Goal: Information Seeking & Learning: Find specific page/section

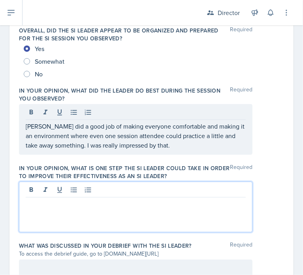
scroll to position [630, 0]
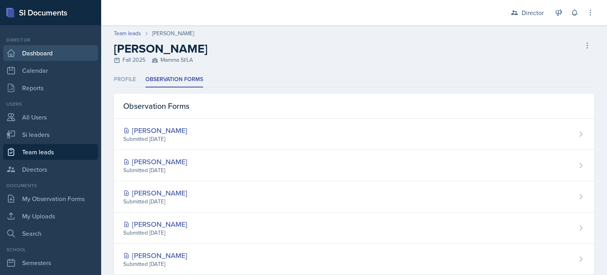
click at [28, 54] on link "Dashboard" at bounding box center [50, 53] width 95 height 16
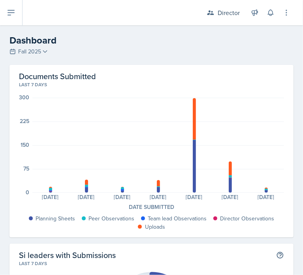
click at [33, 57] on div "Dashboard Fall 2025 Fall 2025 Summer 2025 Spring 2025 Fall 2024 Summer 2024 Spr…" at bounding box center [151, 45] width 303 height 24
click at [35, 50] on span "Fall 2025" at bounding box center [29, 51] width 23 height 8
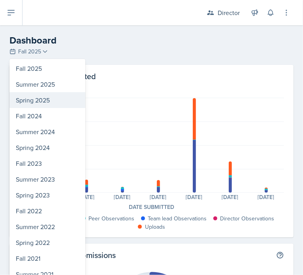
click at [40, 101] on div "Spring 2025" at bounding box center [47, 100] width 76 height 16
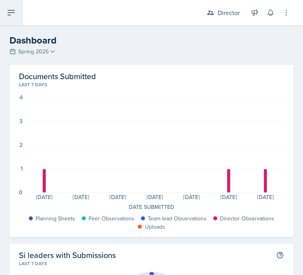
click at [18, 20] on button at bounding box center [11, 12] width 23 height 25
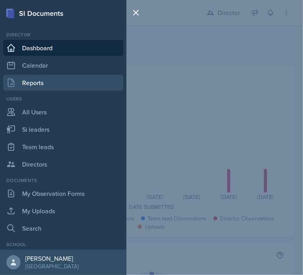
click at [80, 84] on link "Reports" at bounding box center [63, 83] width 120 height 16
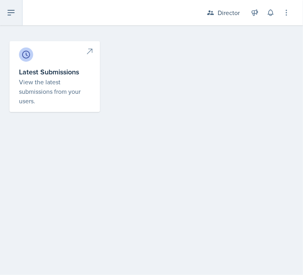
click at [17, 13] on button at bounding box center [11, 12] width 23 height 25
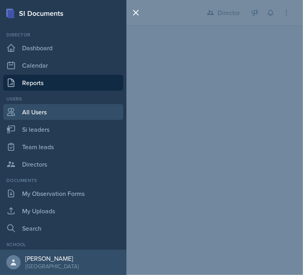
click at [40, 119] on link "All Users" at bounding box center [63, 112] width 120 height 16
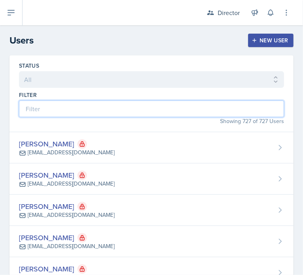
click at [121, 105] on input at bounding box center [151, 108] width 265 height 17
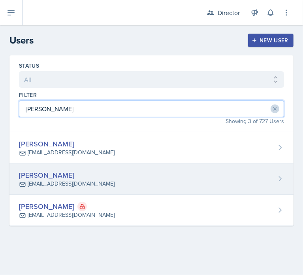
type input "kris"
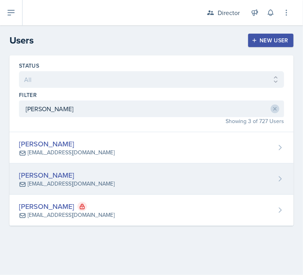
click at [95, 174] on div "Kris Prasad" at bounding box center [67, 175] width 96 height 11
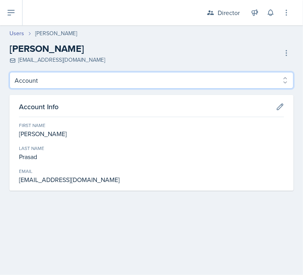
click at [60, 79] on select "Account Roles" at bounding box center [151, 80] width 284 height 17
select select "Roles"
click at [9, 72] on select "Account Roles" at bounding box center [151, 80] width 284 height 17
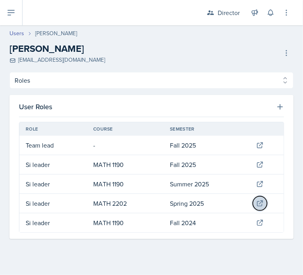
click at [257, 202] on icon at bounding box center [260, 203] width 8 height 8
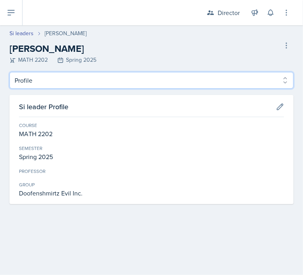
click at [129, 77] on select "Profile Planning Sheets Observation Forms Uploads" at bounding box center [151, 80] width 284 height 17
select select "Observation Forms"
click at [9, 72] on select "Profile Planning Sheets Observation Forms Uploads" at bounding box center [151, 80] width 284 height 17
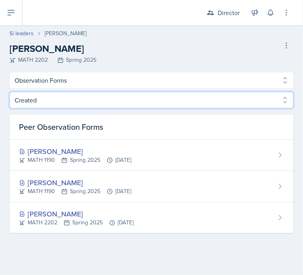
click at [78, 104] on select "Created Observed" at bounding box center [151, 100] width 284 height 17
drag, startPoint x: 77, startPoint y: 102, endPoint x: 74, endPoint y: 107, distance: 5.7
click at [77, 102] on select "Created Observed" at bounding box center [151, 100] width 284 height 17
select select "Observed"
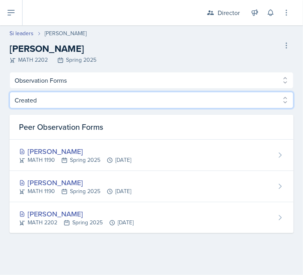
click at [9, 92] on select "Created Observed" at bounding box center [151, 100] width 284 height 17
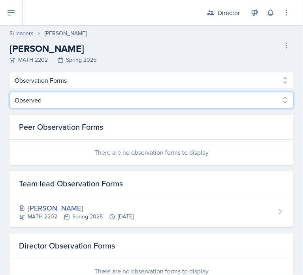
scroll to position [27, 0]
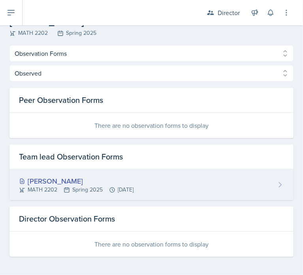
click at [57, 172] on div "Kris Prasad MATH 2202 Spring 2025 Feb 24th, 2025" at bounding box center [151, 184] width 284 height 31
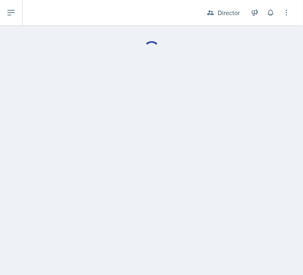
select select "Observation Forms"
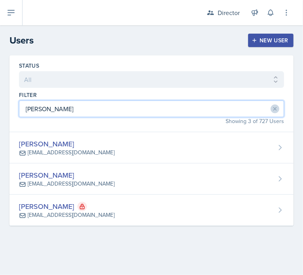
click at [40, 114] on input "kris" at bounding box center [151, 108] width 265 height 17
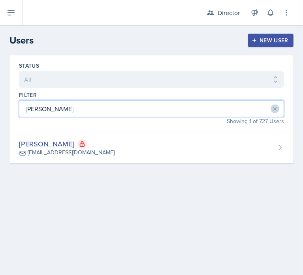
type input "sebastian"
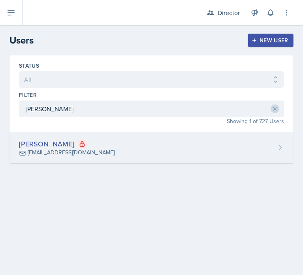
click at [125, 151] on div "Sebastian Martinez smart230@students.kennesaw.edu" at bounding box center [151, 147] width 284 height 31
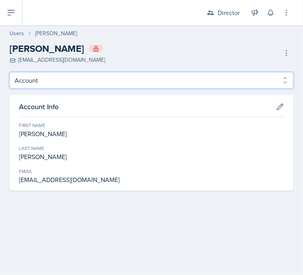
click at [76, 85] on select "Account Roles" at bounding box center [151, 80] width 284 height 17
select select "Roles"
click at [9, 72] on select "Account Roles" at bounding box center [151, 80] width 284 height 17
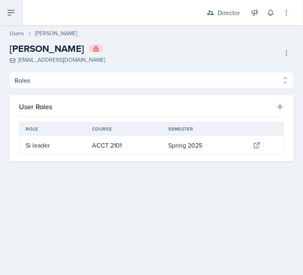
click at [16, 16] on button at bounding box center [11, 12] width 23 height 25
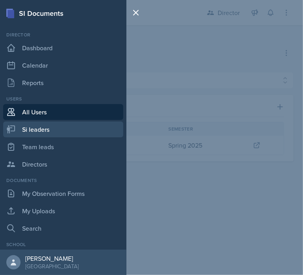
click at [34, 133] on link "Si leaders" at bounding box center [63, 129] width 120 height 16
select select "2bed604d-1099-4043-b1bc-2365e8740244"
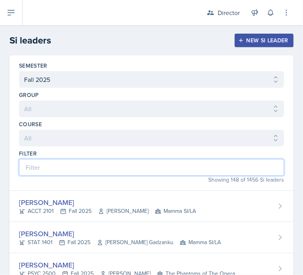
click at [46, 161] on input at bounding box center [151, 167] width 265 height 17
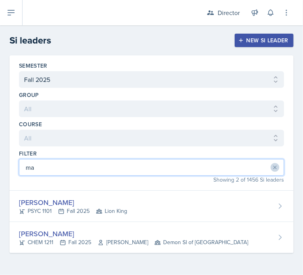
type input "m"
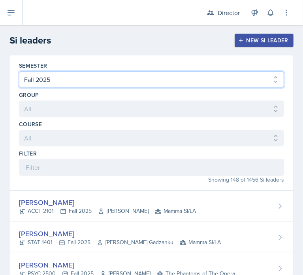
click at [62, 76] on select "All Fall 2025 Summer 2025 Spring 2025 Fall 2024 Summer 2024 Spring 2024 Fall 20…" at bounding box center [151, 79] width 265 height 17
select select "e2039551-f485-4c1b-a525-5b9893bb04c4"
click at [19, 71] on select "All Fall 2025 Summer 2025 Spring 2025 Fall 2024 Summer 2024 Spring 2024 Fall 20…" at bounding box center [151, 79] width 265 height 17
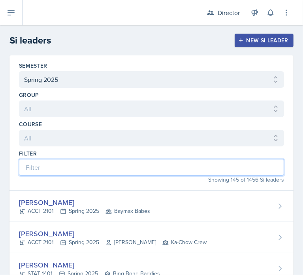
click at [46, 167] on input at bounding box center [151, 167] width 265 height 17
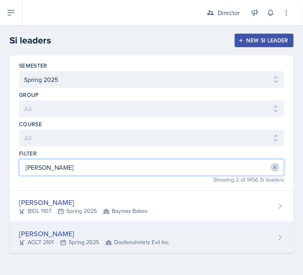
type input "martinez"
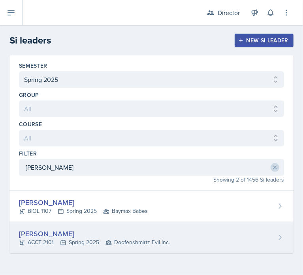
click at [51, 238] on div "ACCT 2101 Spring 2025 Doofenshmirtz Evil Inc." at bounding box center [94, 242] width 151 height 8
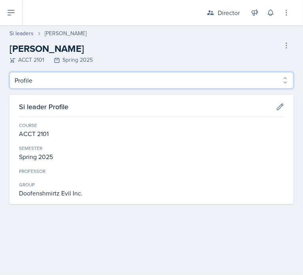
click at [66, 78] on select "Profile Planning Sheets Observation Forms Uploads" at bounding box center [151, 80] width 284 height 17
select select "Observation Forms"
click at [9, 72] on select "Profile Planning Sheets Observation Forms Uploads" at bounding box center [151, 80] width 284 height 17
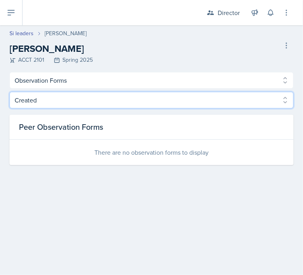
click at [66, 103] on select "Created Observed" at bounding box center [151, 100] width 284 height 17
select select "Observed"
click at [9, 92] on select "Created Observed" at bounding box center [151, 100] width 284 height 17
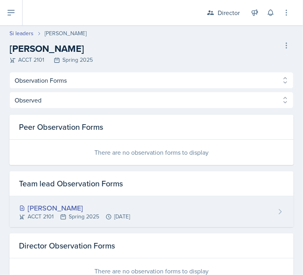
click at [57, 210] on div "Sebastian Martinez" at bounding box center [74, 207] width 111 height 11
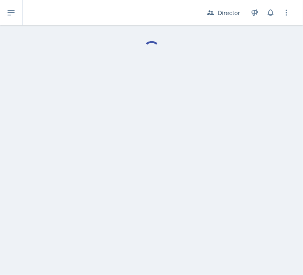
select select "Observation Forms"
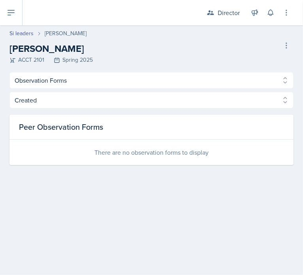
select select "e2039551-f485-4c1b-a525-5b9893bb04c4"
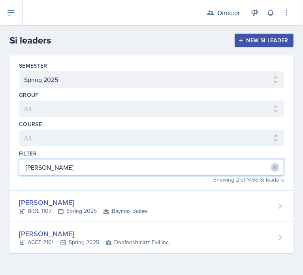
click at [48, 170] on input "martinez" at bounding box center [151, 167] width 265 height 17
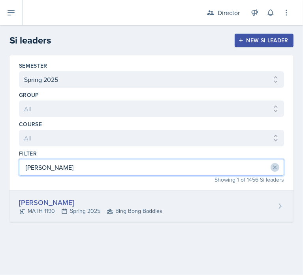
type input "nelson"
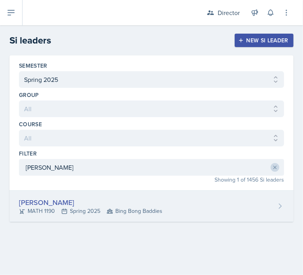
click at [61, 212] on div "MATH 1190 Spring 2025 Bing Bong Baddies" at bounding box center [91, 211] width 144 height 8
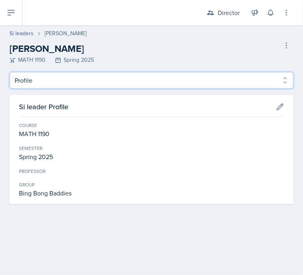
click at [50, 76] on select "Profile Planning Sheets Observation Forms Uploads" at bounding box center [151, 80] width 284 height 17
select select "Observation Forms"
click at [9, 72] on select "Profile Planning Sheets Observation Forms Uploads" at bounding box center [151, 80] width 284 height 17
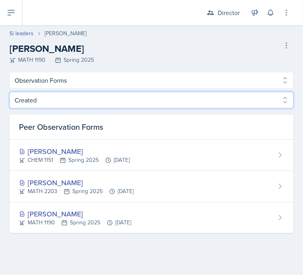
click at [47, 105] on select "Created Observed" at bounding box center [151, 100] width 284 height 17
select select "Observed"
click at [9, 92] on select "Created Observed" at bounding box center [151, 100] width 284 height 17
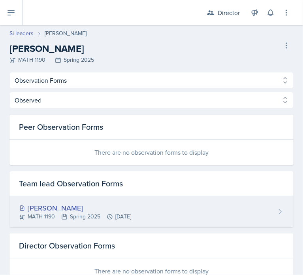
click at [68, 214] on div "MATH 1190 Spring 2025 Jan 23rd, 2025" at bounding box center [75, 216] width 112 height 8
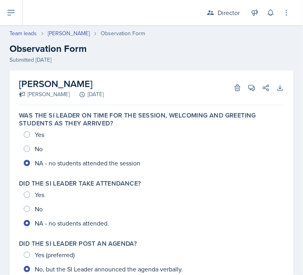
select select "Observation Forms"
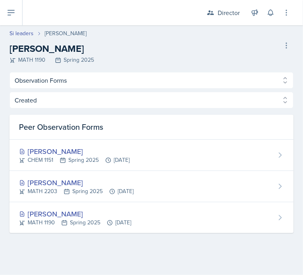
select select "e2039551-f485-4c1b-a525-5b9893bb04c4"
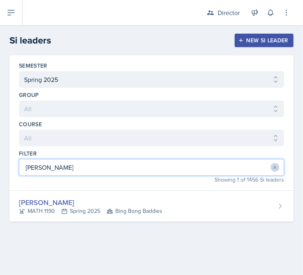
click at [76, 172] on input "nelson" at bounding box center [151, 167] width 265 height 17
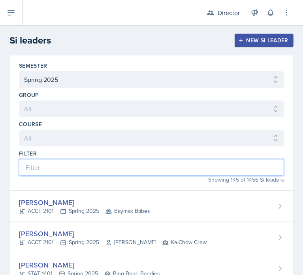
click at [76, 170] on input at bounding box center [151, 167] width 265 height 17
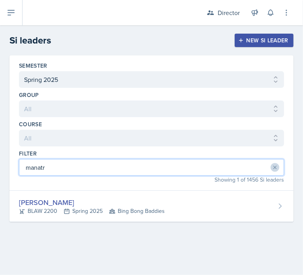
type input "manatr"
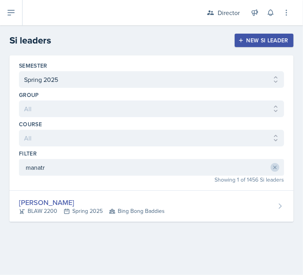
click at [65, 189] on div "Semester All Fall 2025 Summer 2025 Spring 2025 Fall 2024 Summer 2024 Spring 202…" at bounding box center [151, 122] width 284 height 135
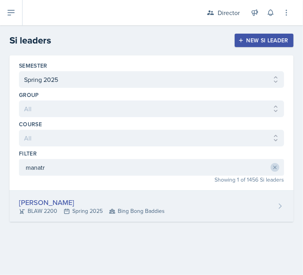
click at [65, 192] on div "Bella Manatrizio BLAW 2200 Spring 2025 Bing Bong Baddies" at bounding box center [151, 206] width 284 height 31
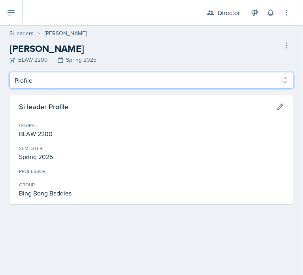
click at [57, 79] on select "Profile Planning Sheets Observation Forms Uploads" at bounding box center [151, 80] width 284 height 17
select select "Observation Forms"
click at [9, 72] on select "Profile Planning Sheets Observation Forms Uploads" at bounding box center [151, 80] width 284 height 17
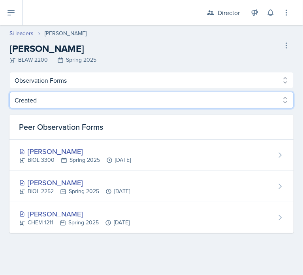
click at [53, 98] on select "Created Observed" at bounding box center [151, 100] width 284 height 17
select select "Observed"
click at [9, 92] on select "Created Observed" at bounding box center [151, 100] width 284 height 17
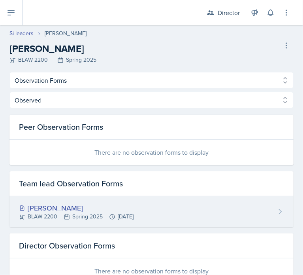
click at [40, 223] on div "Bella Manatrizio BLAW 2200 Spring 2025 Mar 3rd, 2025" at bounding box center [151, 211] width 284 height 31
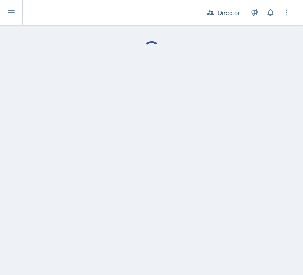
select select "Observation Forms"
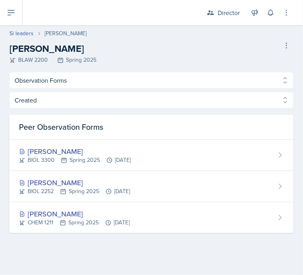
select select "e2039551-f485-4c1b-a525-5b9893bb04c4"
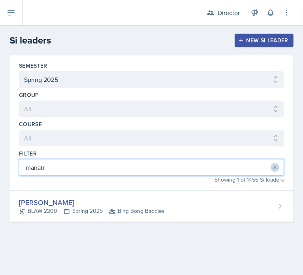
click at [47, 164] on input "manatr" at bounding box center [151, 167] width 265 height 17
type input "judymar"
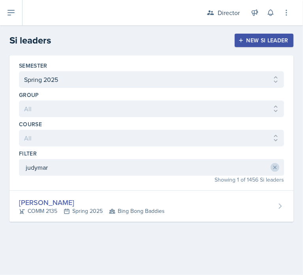
click at [59, 225] on div "Semester All Fall 2025 Summer 2025 Spring 2025 Fall 2024 Summer 2024 Spring 202…" at bounding box center [151, 147] width 303 height 185
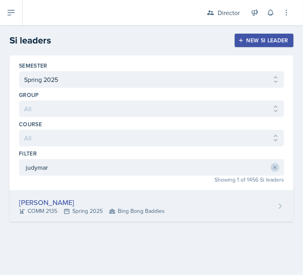
click at [71, 205] on div "Judymarie Gaps" at bounding box center [92, 202] width 146 height 11
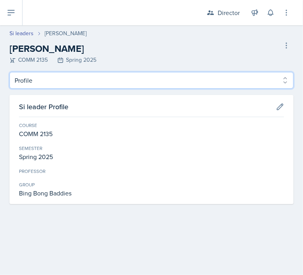
click at [88, 76] on select "Profile Planning Sheets Observation Forms Uploads" at bounding box center [151, 80] width 284 height 17
select select "Observation Forms"
click at [9, 72] on select "Profile Planning Sheets Observation Forms Uploads" at bounding box center [151, 80] width 284 height 17
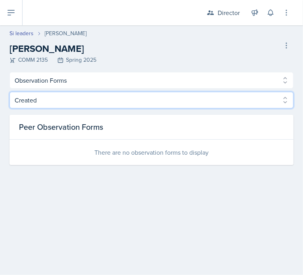
click at [60, 101] on select "Created Observed" at bounding box center [151, 100] width 284 height 17
select select "Observed"
click at [9, 92] on select "Created Observed" at bounding box center [151, 100] width 284 height 17
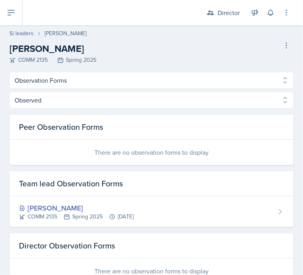
click at [43, 211] on div "Judymarie Gaps" at bounding box center [76, 207] width 115 height 11
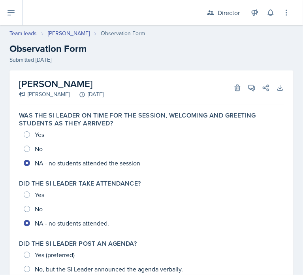
select select "Observation Forms"
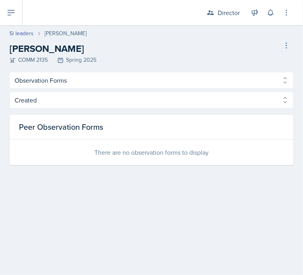
select select "e2039551-f485-4c1b-a525-5b9893bb04c4"
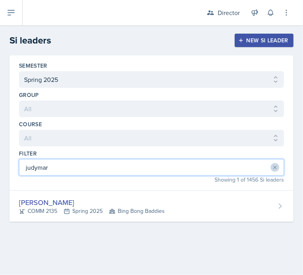
click at [45, 167] on input "judymar" at bounding box center [151, 167] width 265 height 17
type input "corrigan"
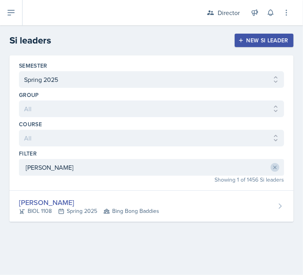
drag, startPoint x: 45, startPoint y: 169, endPoint x: 59, endPoint y: 212, distance: 44.8
click at [59, 212] on icon at bounding box center [61, 211] width 6 height 6
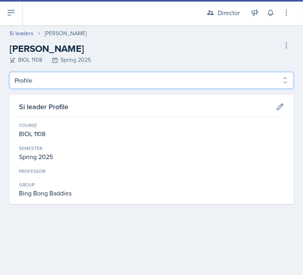
click at [89, 79] on select "Profile Planning Sheets Observation Forms Uploads" at bounding box center [151, 80] width 284 height 17
select select "Observation Forms"
click at [9, 72] on select "Profile Planning Sheets Observation Forms Uploads" at bounding box center [151, 80] width 284 height 17
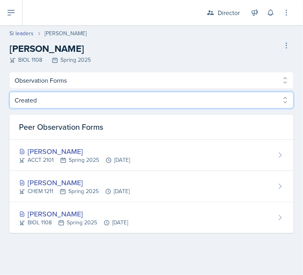
click at [68, 102] on select "Created Observed" at bounding box center [151, 100] width 284 height 17
select select "Observed"
click at [9, 92] on select "Created Observed" at bounding box center [151, 100] width 284 height 17
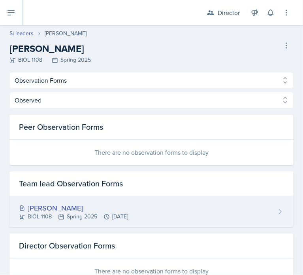
click at [63, 211] on div "Nathan Corrigan" at bounding box center [73, 207] width 109 height 11
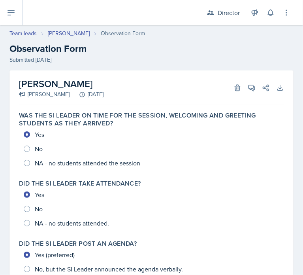
select select "Observation Forms"
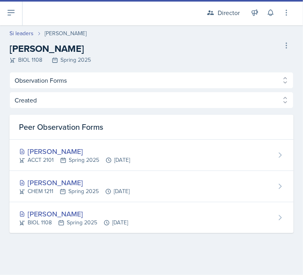
select select "e2039551-f485-4c1b-a525-5b9893bb04c4"
